Goal: Information Seeking & Learning: Learn about a topic

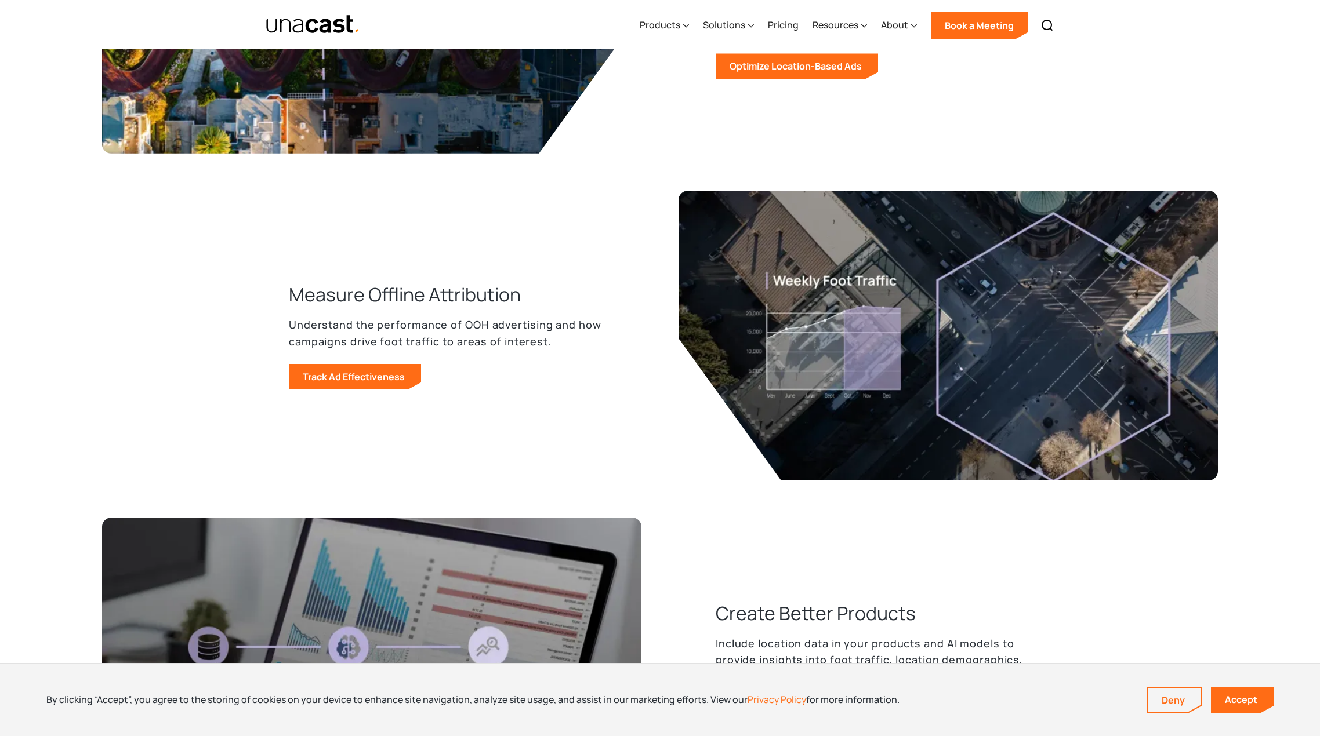
scroll to position [1353, 0]
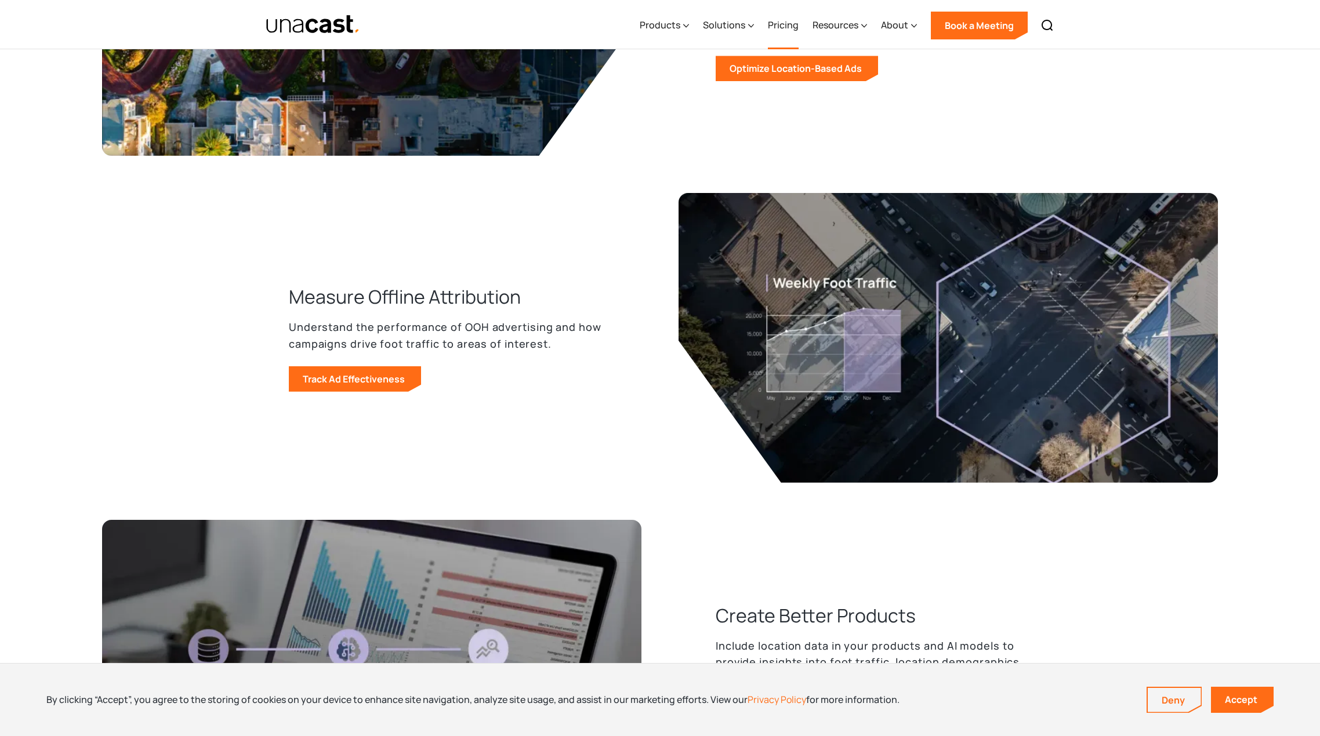
click at [781, 26] on link "Pricing" at bounding box center [783, 26] width 31 height 48
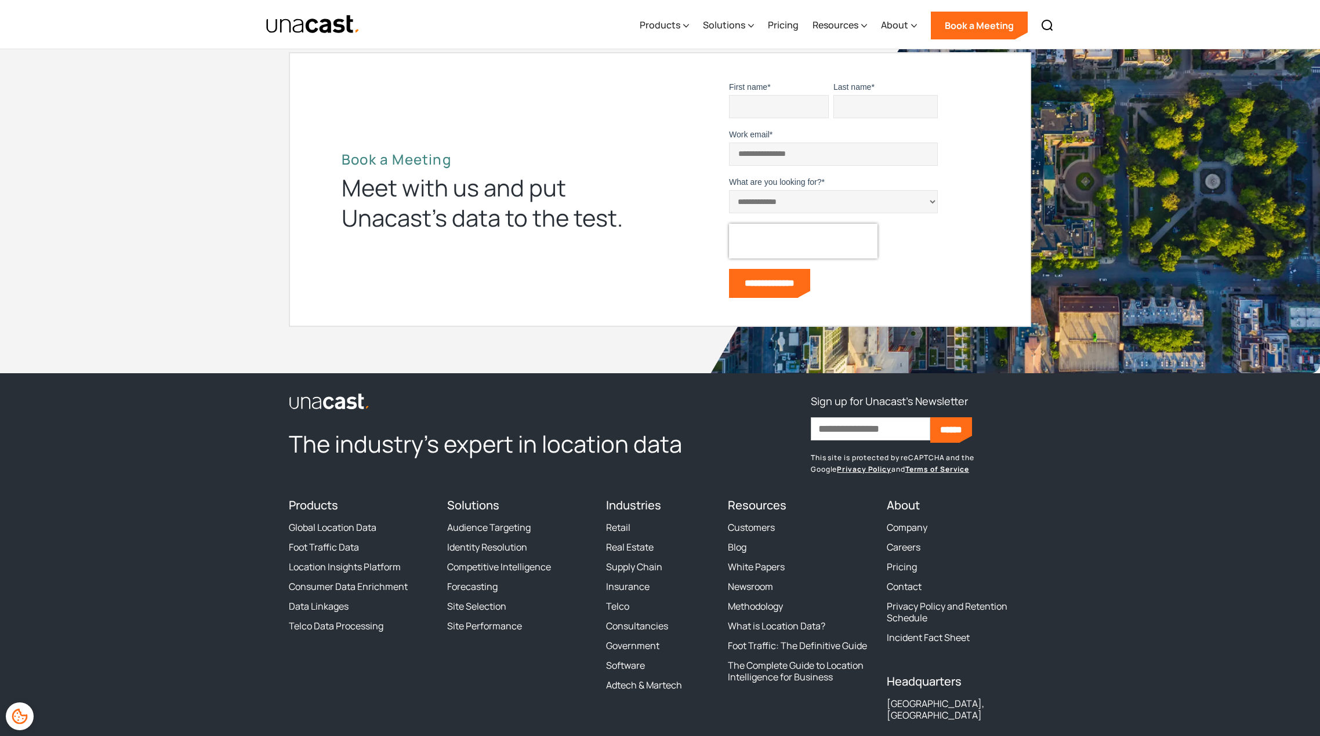
scroll to position [1353, 0]
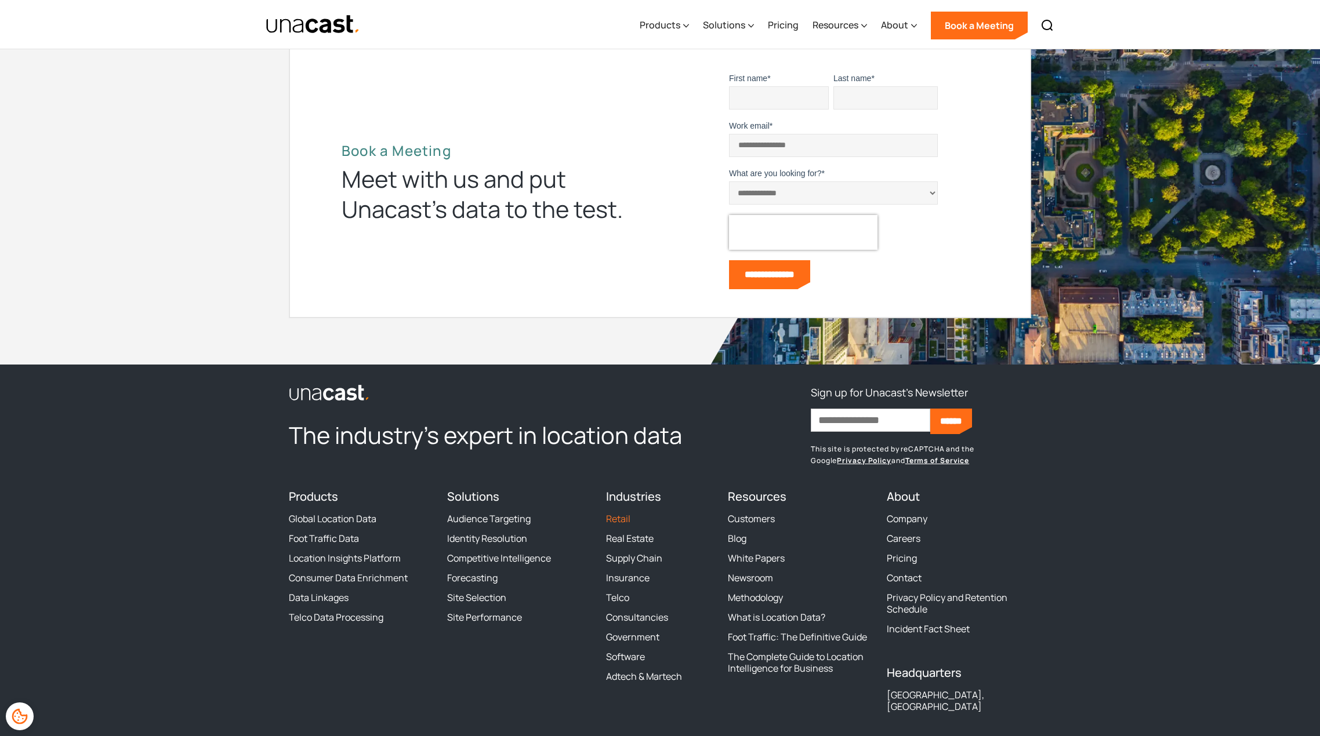
click at [619, 516] on link "Retail" at bounding box center [618, 519] width 24 height 12
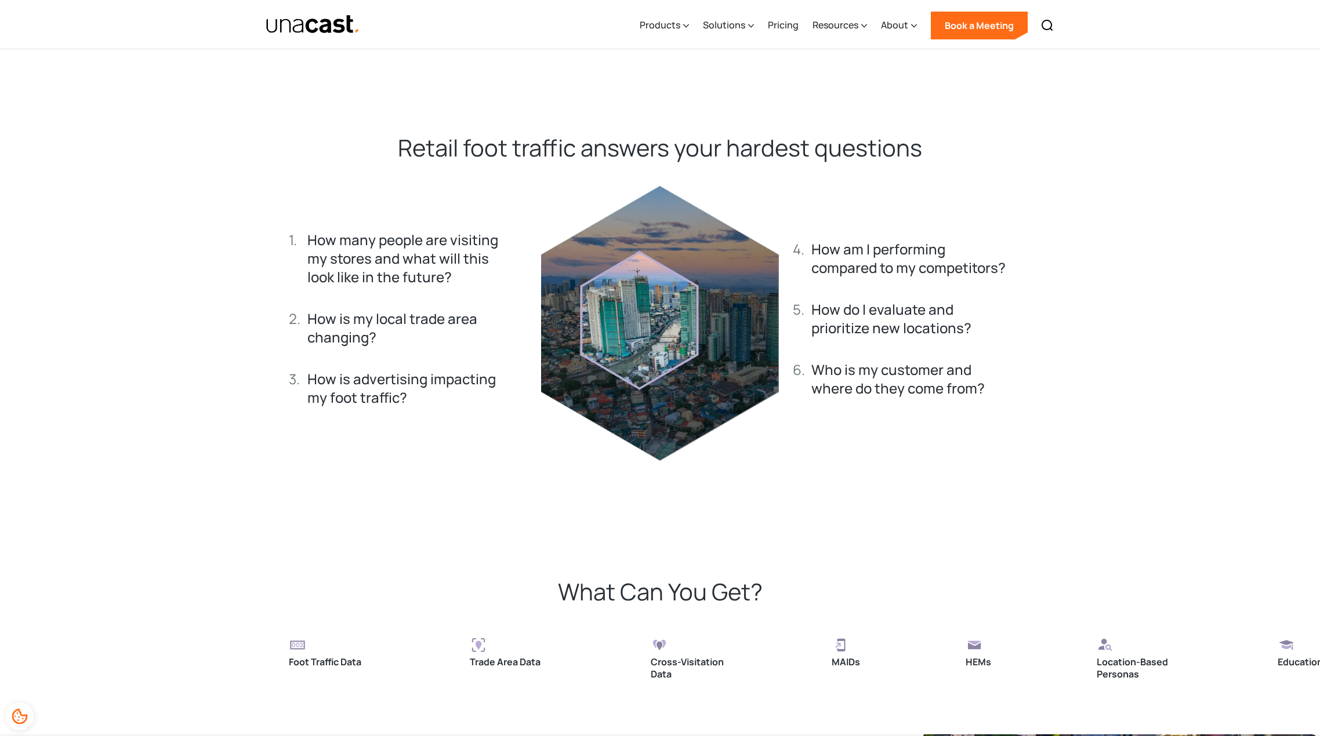
scroll to position [1540, 0]
